Goal: Information Seeking & Learning: Learn about a topic

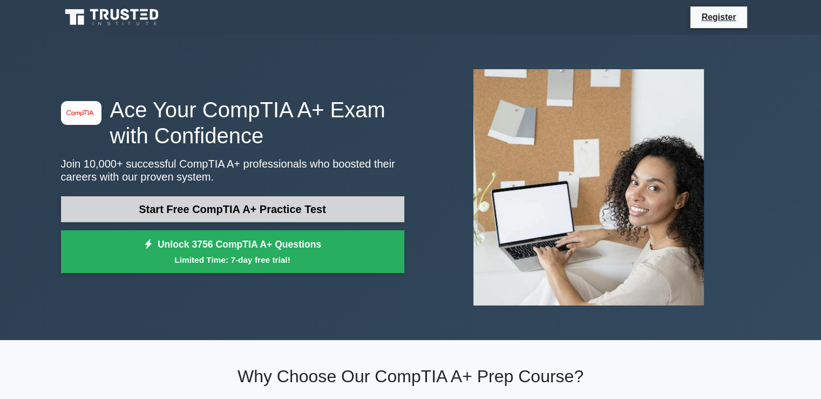
click at [256, 196] on link "Start Free CompTIA A+ Practice Test" at bounding box center [232, 209] width 343 height 26
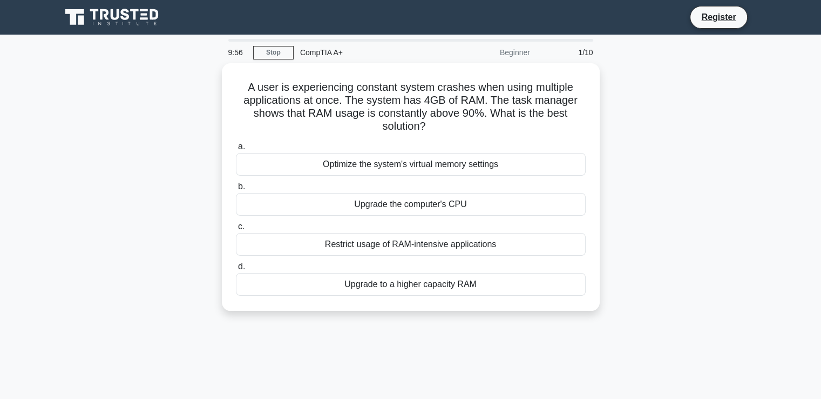
click at [690, 120] on div "A user is experiencing constant system crashes when using multiple applications…" at bounding box center [411, 193] width 713 height 260
click at [683, 200] on div "A user is experiencing constant system crashes when using multiple applications…" at bounding box center [411, 193] width 713 height 260
